Goal: Use online tool/utility: Utilize a website feature to perform a specific function

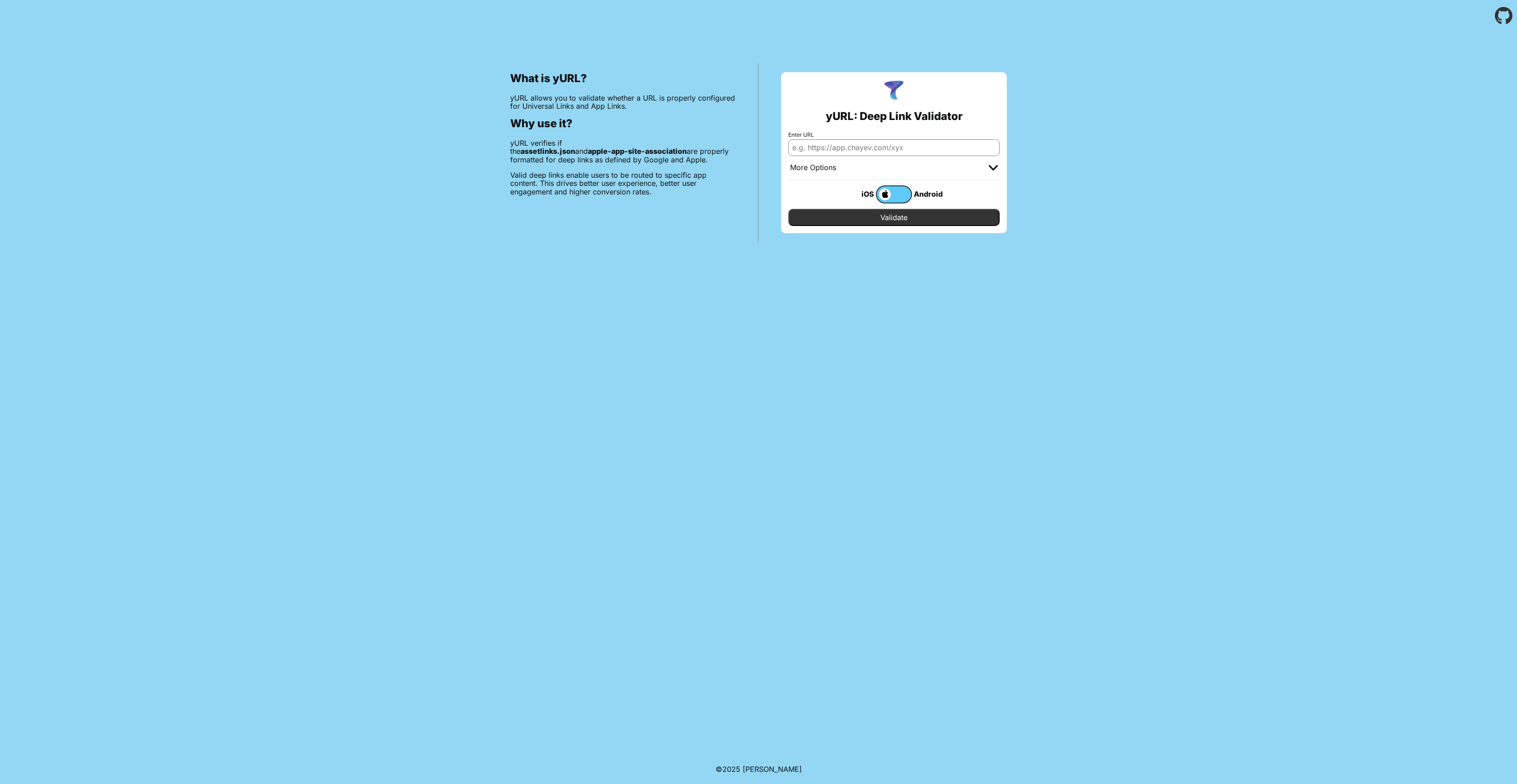
click at [854, 150] on input "Enter URL" at bounding box center [894, 147] width 211 height 16
click at [901, 192] on label at bounding box center [894, 194] width 36 height 18
click at [0, 0] on input "checkbox" at bounding box center [0, 0] width 0 height 0
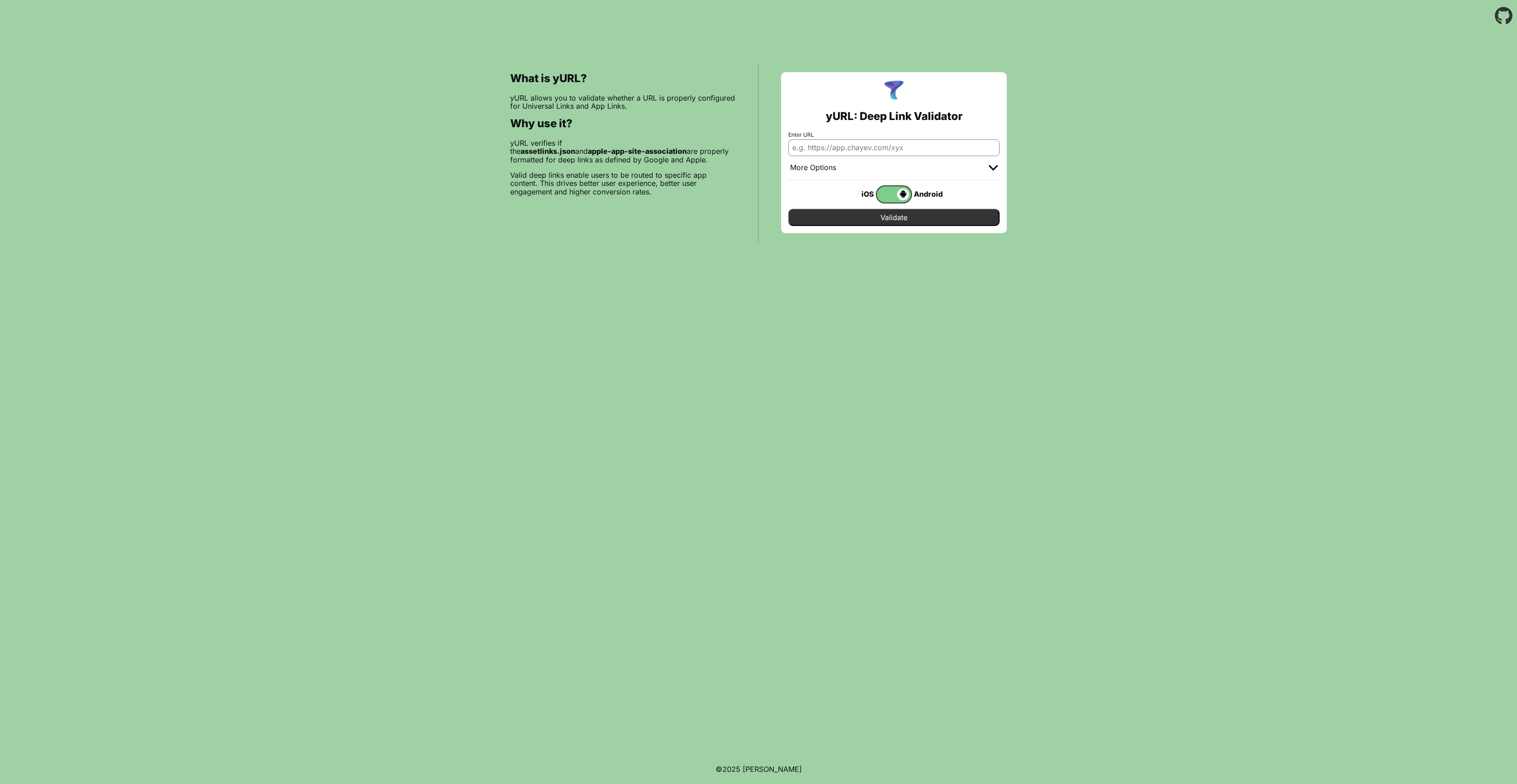
click at [890, 193] on span at bounding box center [893, 194] width 32 height 12
click at [0, 0] on input "checkbox" at bounding box center [0, 0] width 0 height 0
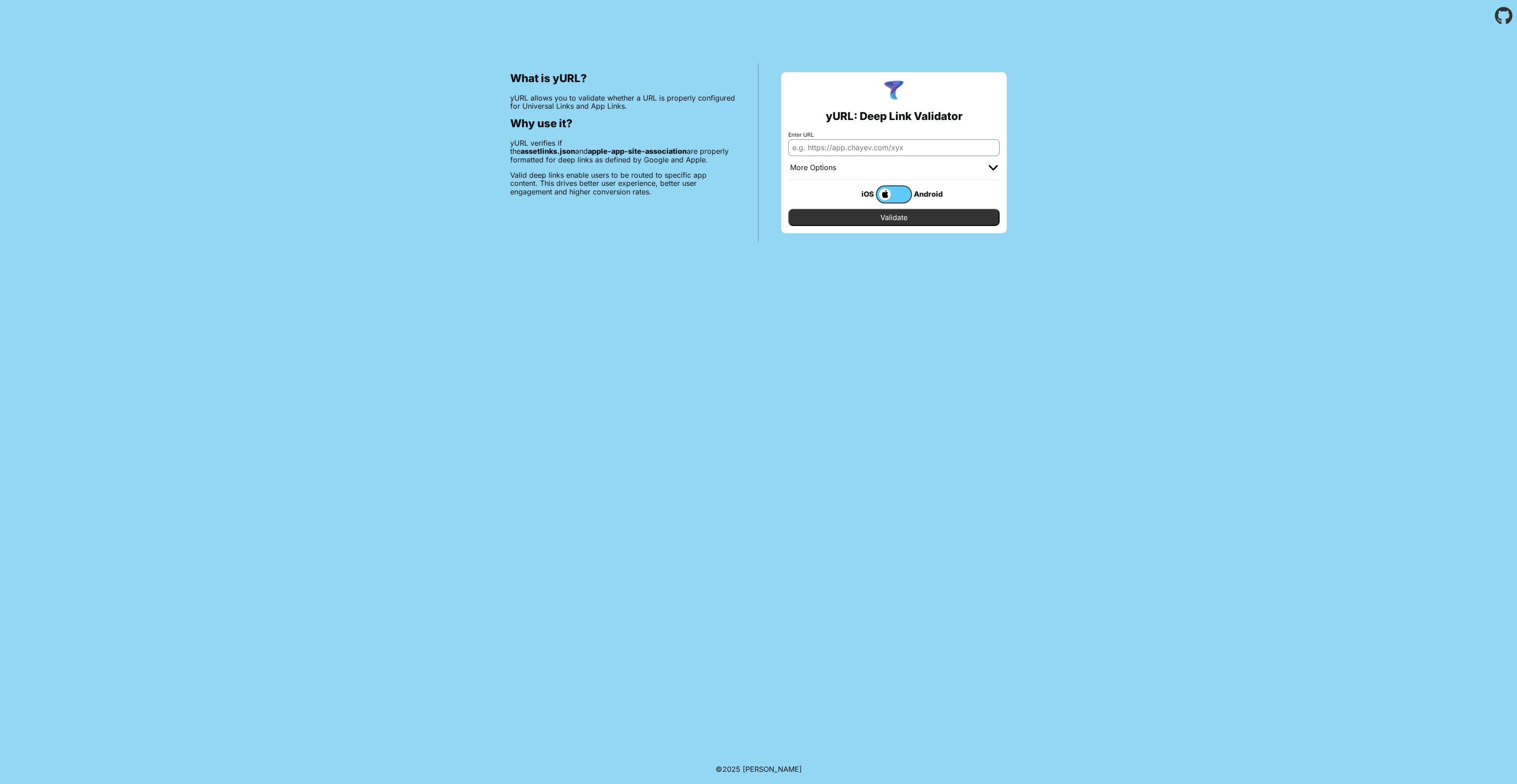
click at [893, 192] on label at bounding box center [894, 194] width 36 height 18
click at [0, 0] on input "checkbox" at bounding box center [0, 0] width 0 height 0
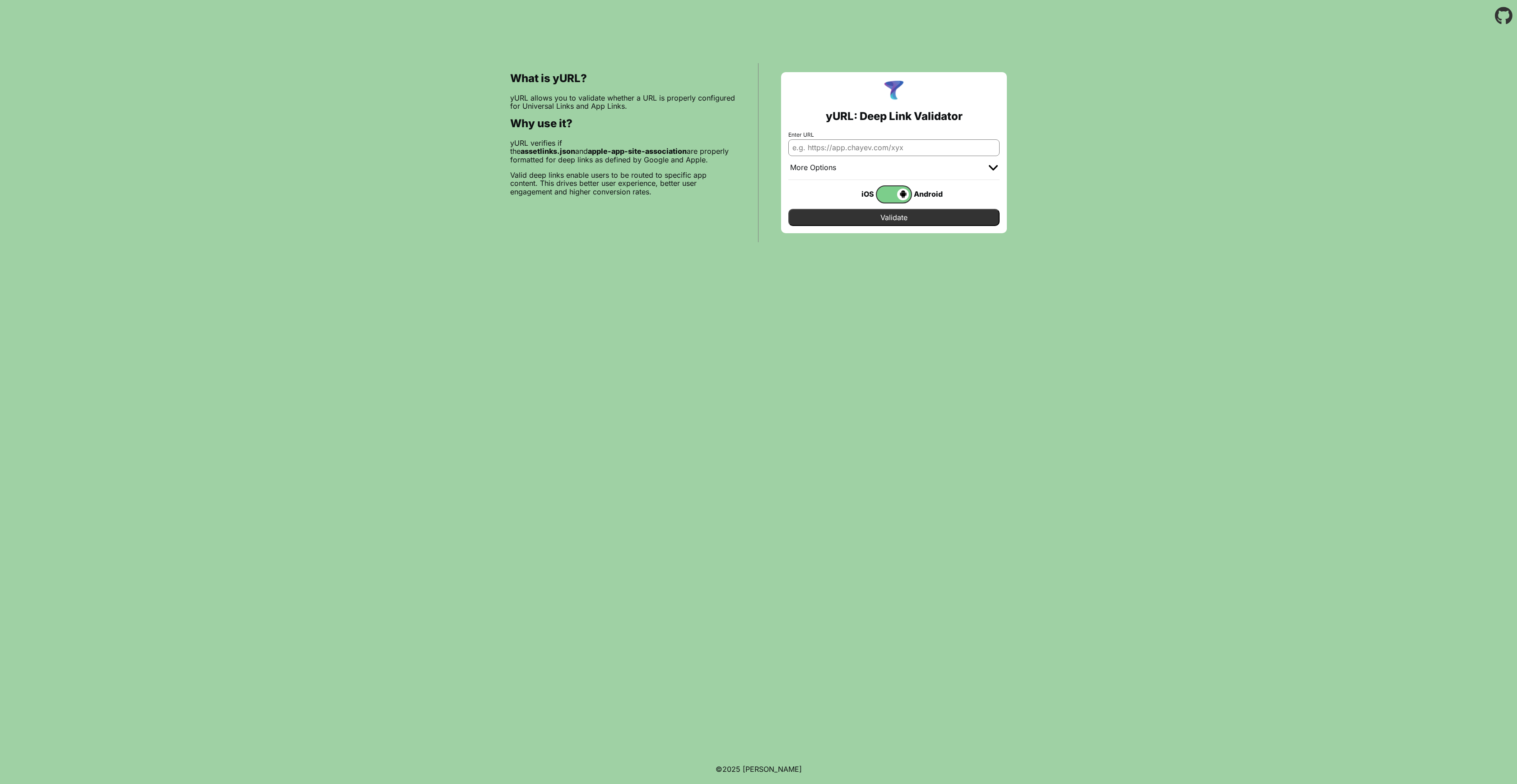
click at [893, 192] on span at bounding box center [893, 194] width 32 height 12
click at [0, 0] on input "checkbox" at bounding box center [0, 0] width 0 height 0
